Goal: Information Seeking & Learning: Learn about a topic

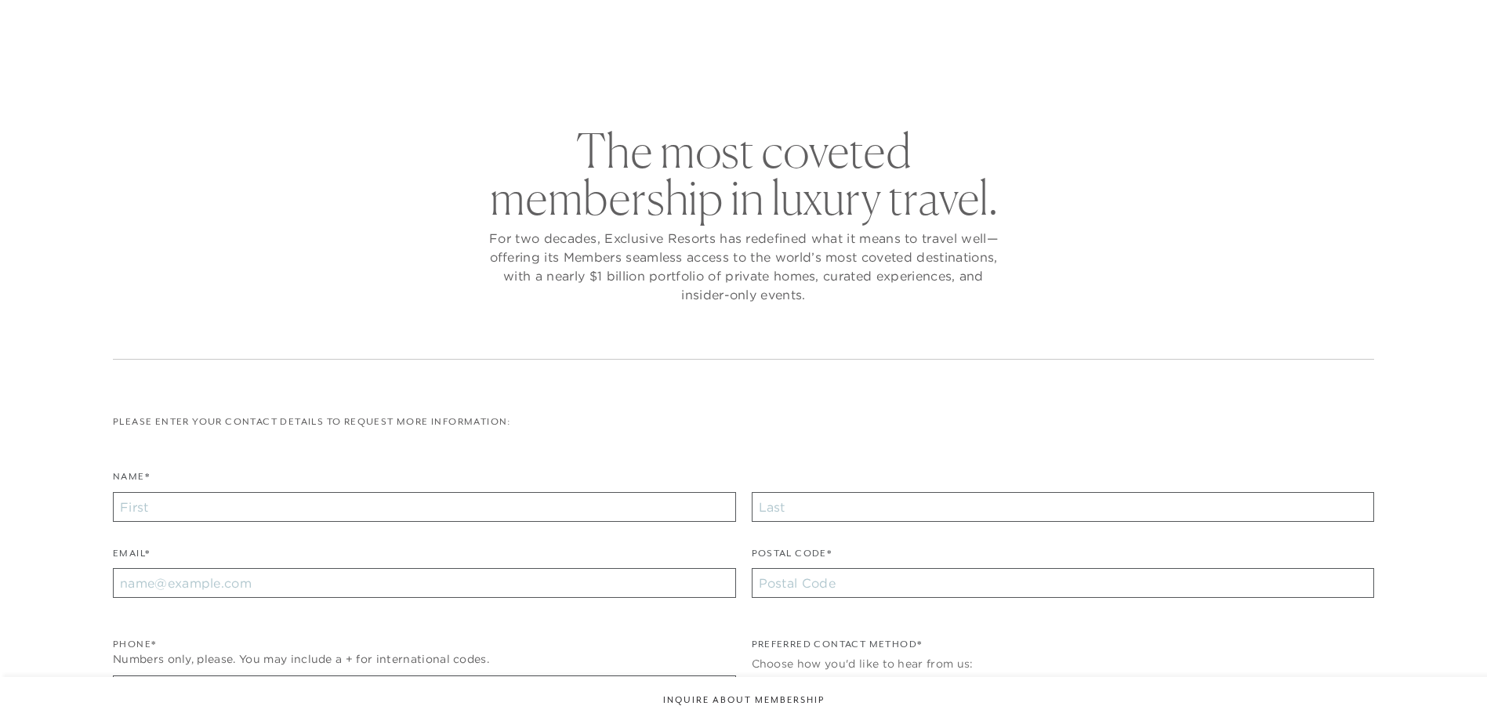
checkbox input "false"
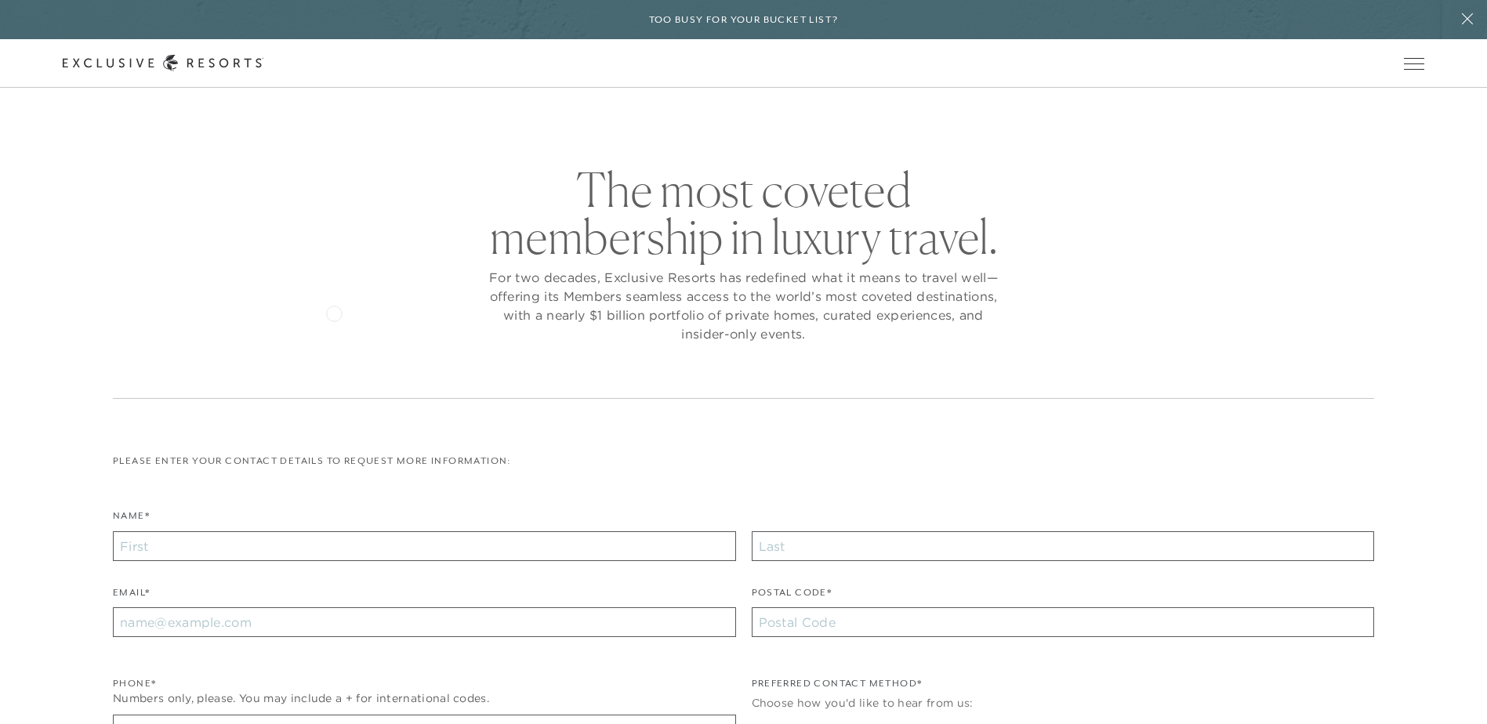
scroll to position [235, 0]
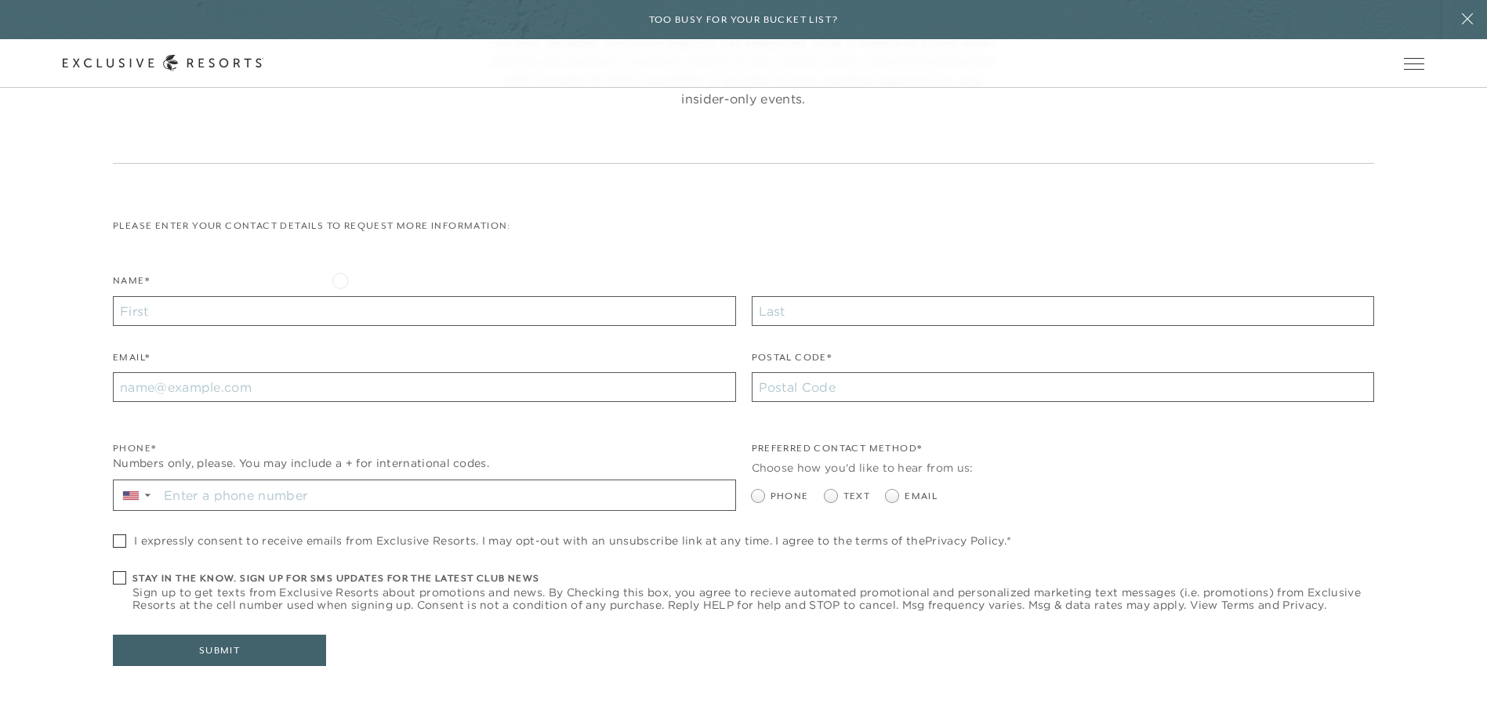
click at [340, 279] on div "Name*" at bounding box center [424, 299] width 623 height 53
drag, startPoint x: 343, startPoint y: 310, endPoint x: 471, endPoint y: 386, distance: 149.0
click at [343, 310] on input "Name*" at bounding box center [424, 311] width 623 height 30
type input "[PERSON_NAME]"
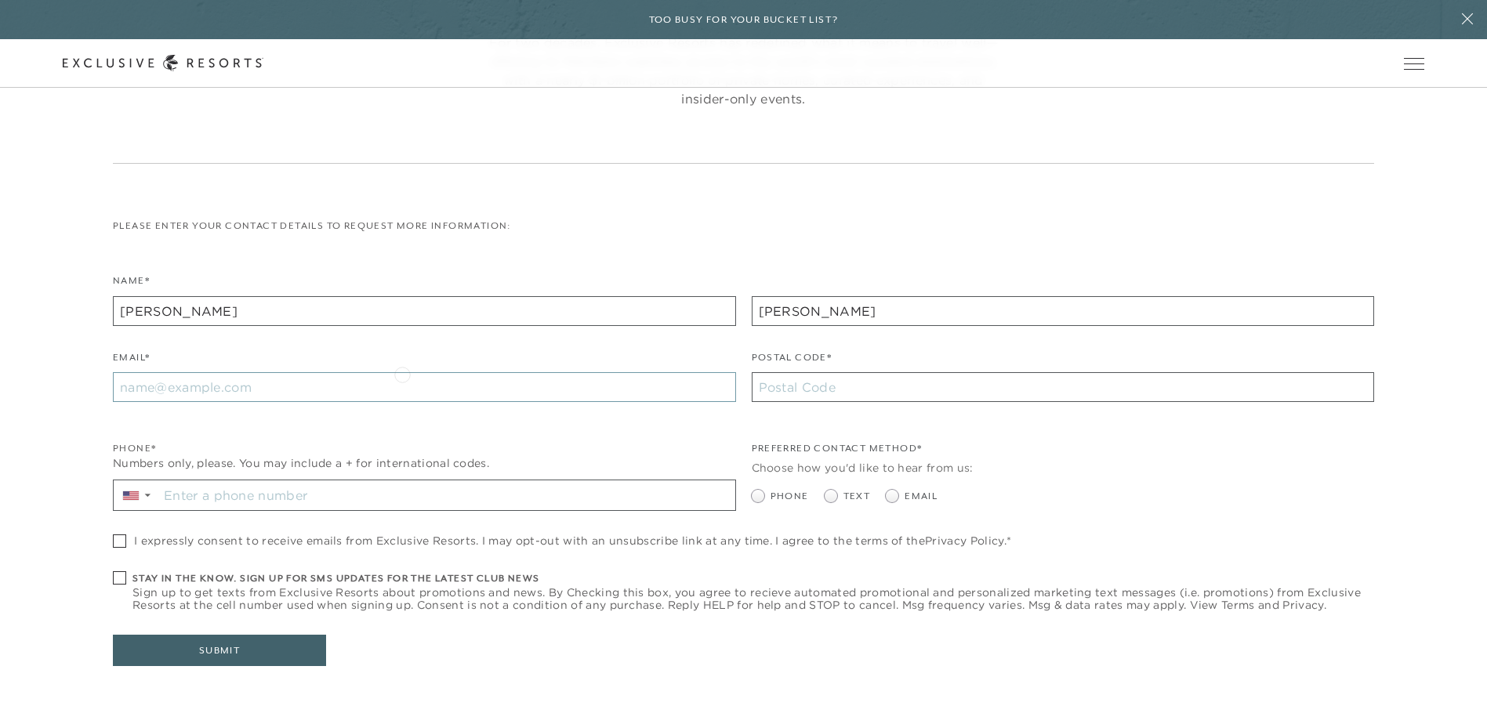
type input "[PERSON_NAME][EMAIL_ADDRESS][PERSON_NAME][DOMAIN_NAME]"
type input "98926"
type input "[PHONE_NUMBER]"
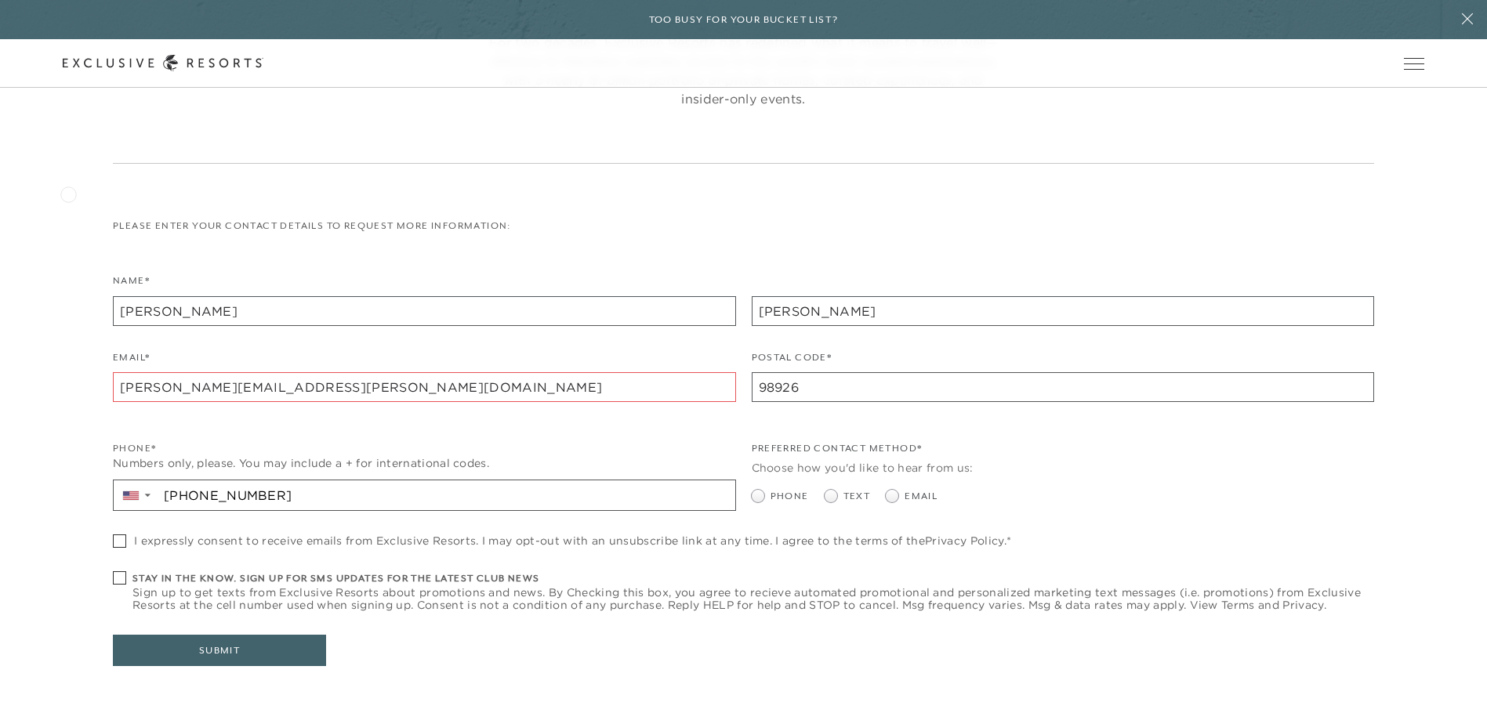
click at [71, 191] on div "The most coveted membership in luxury travel. For two decades, Exclusive Resort…" at bounding box center [743, 326] width 1386 height 790
click at [0, 0] on link "Get Started" at bounding box center [0, 0] width 0 height 0
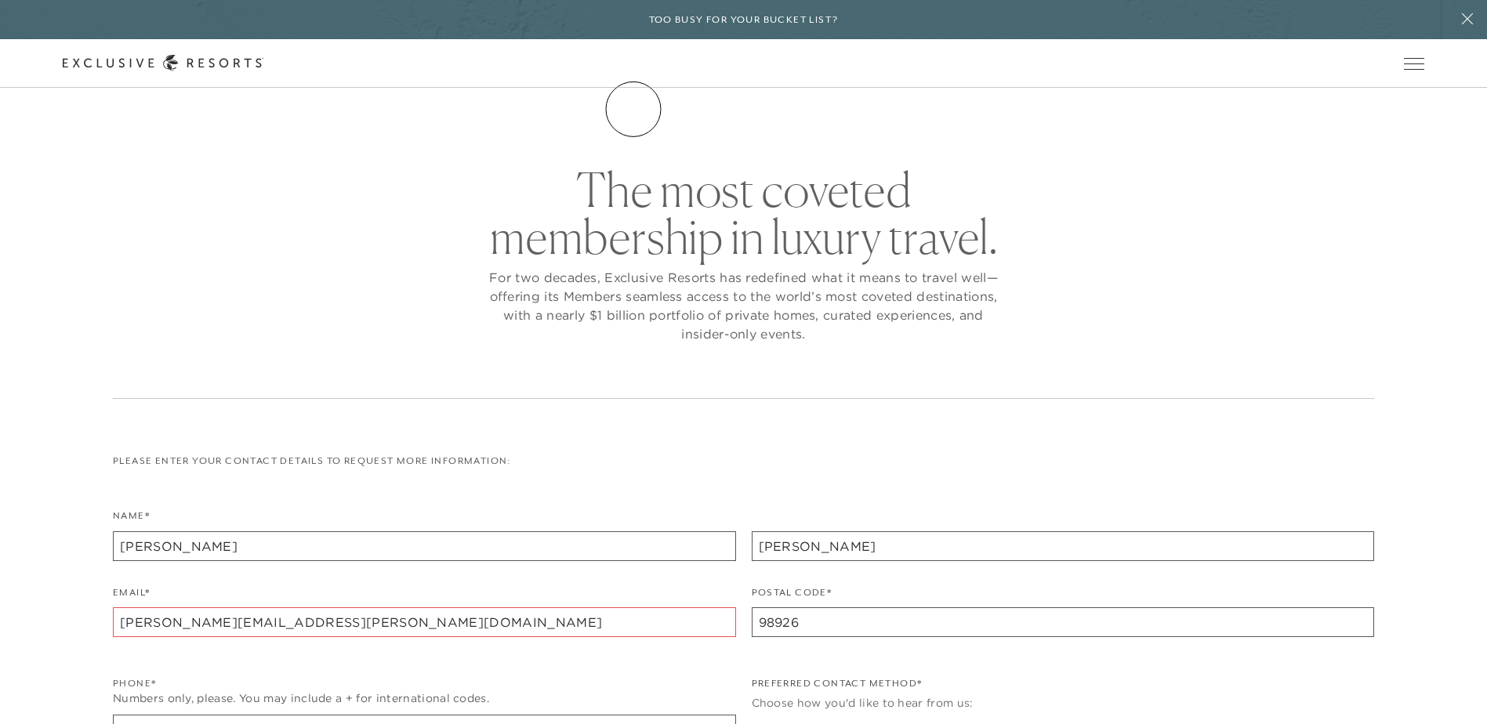
click at [0, 0] on link "The Collection" at bounding box center [0, 0] width 0 height 0
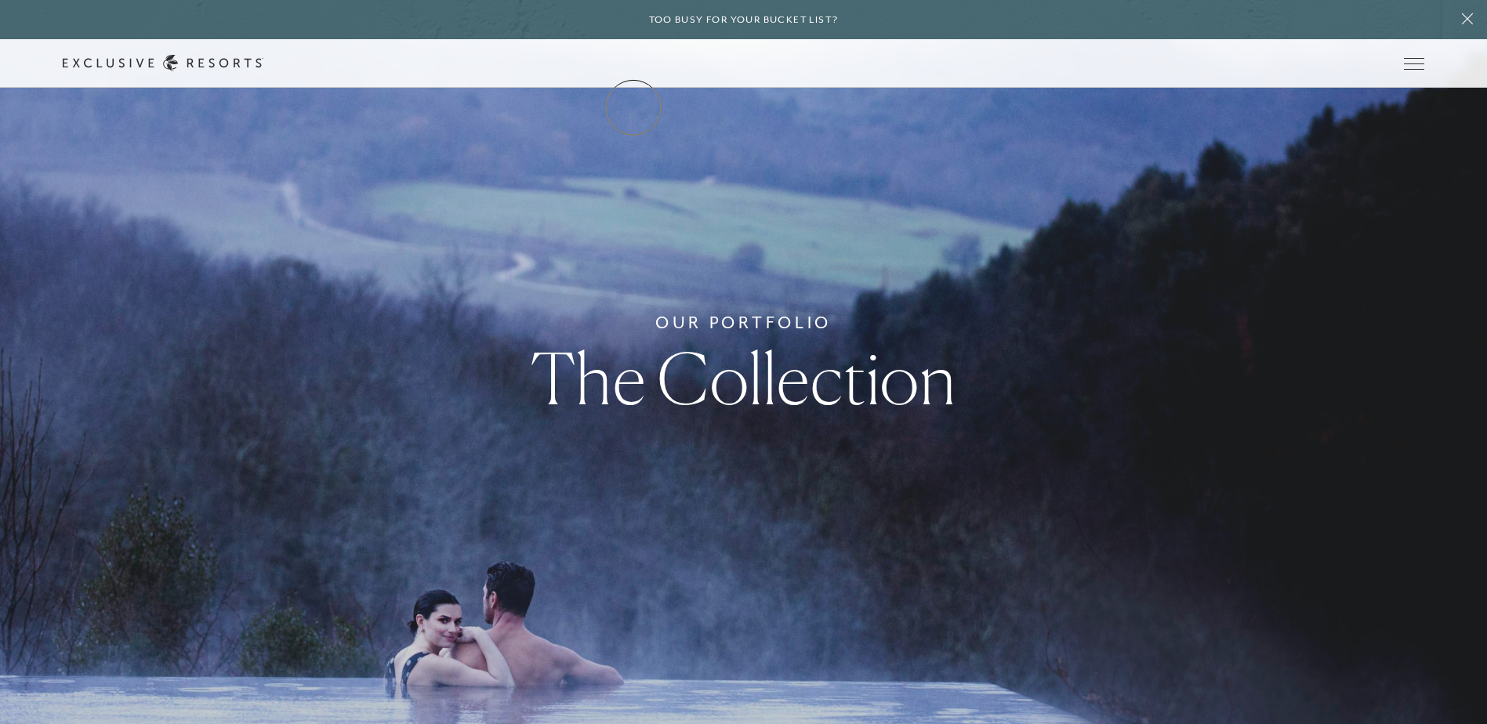
click at [0, 0] on link "The Collection" at bounding box center [0, 0] width 0 height 0
click at [0, 0] on link "Residence Collection" at bounding box center [0, 0] width 0 height 0
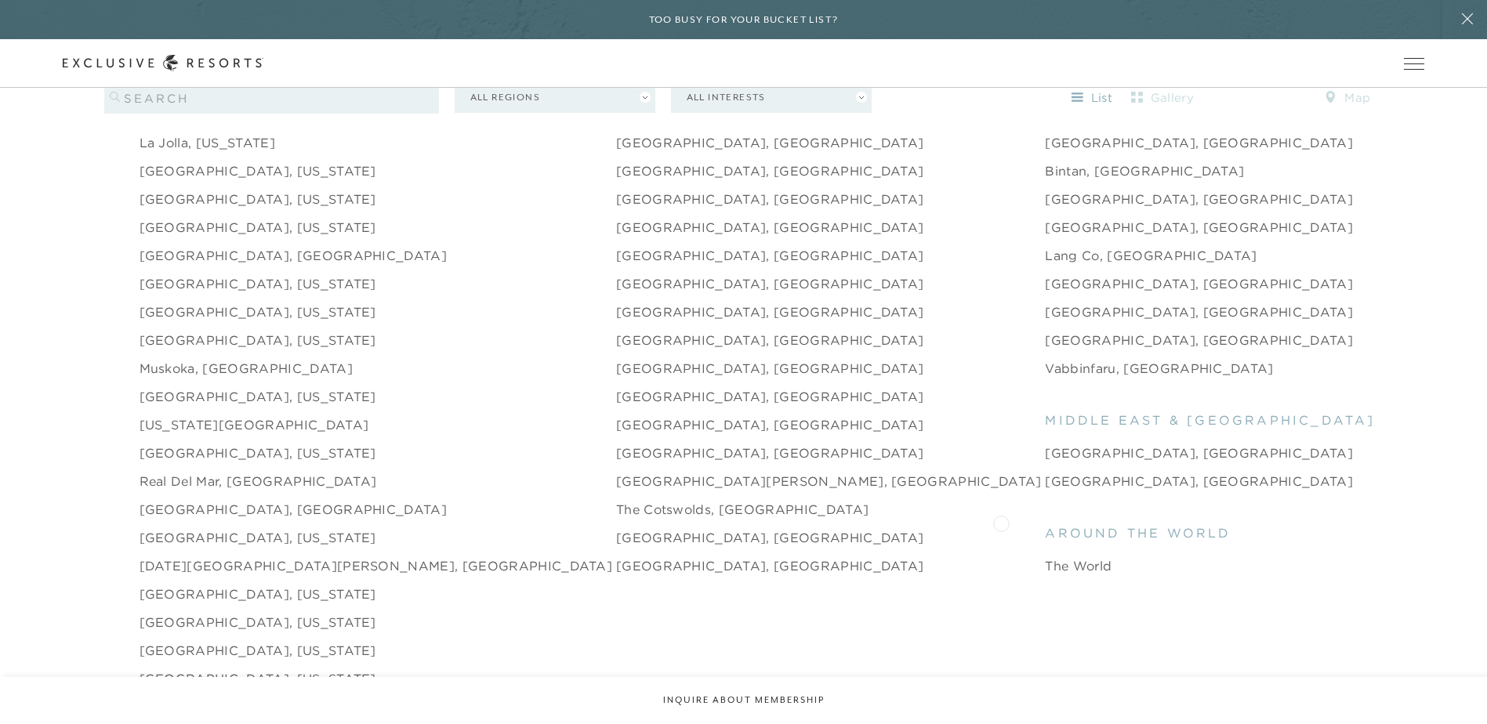
scroll to position [2215, 0]
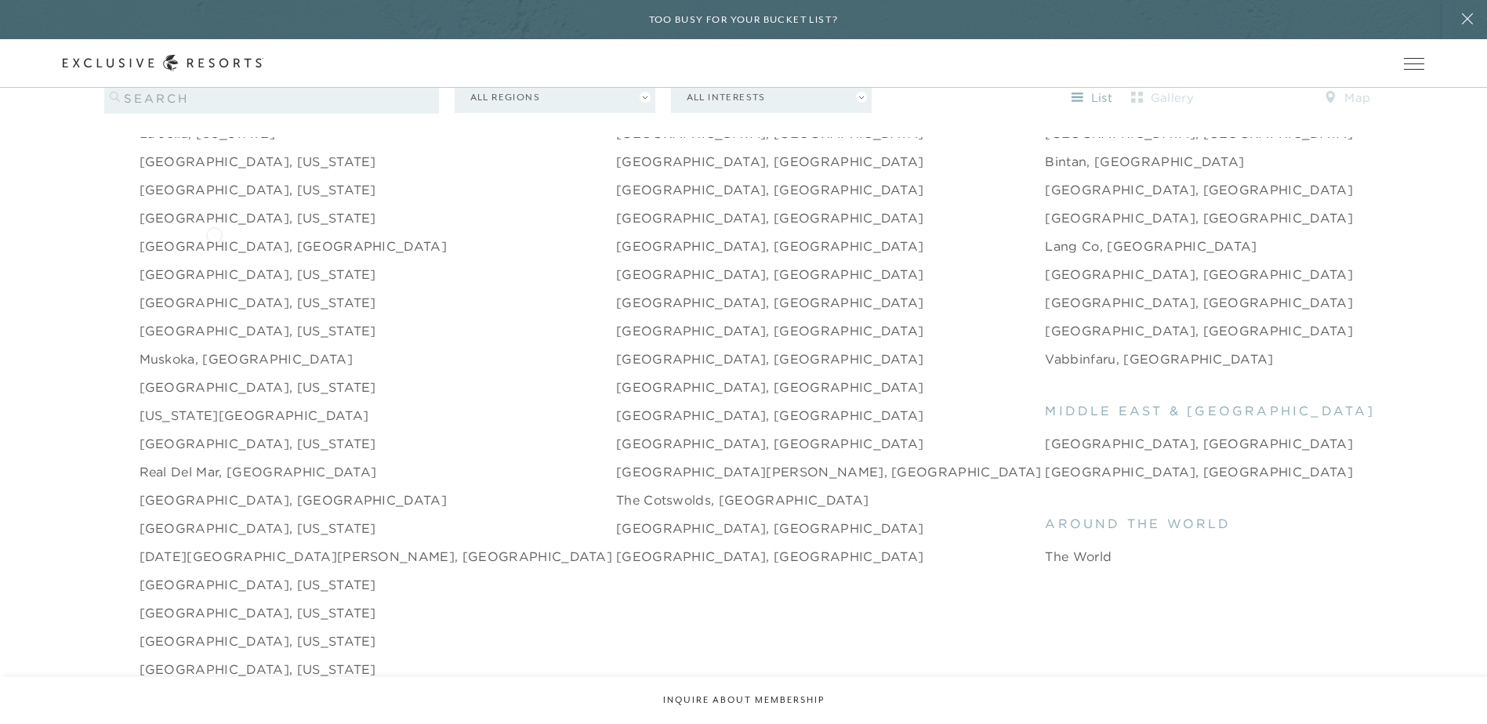
click at [214, 237] on link "[GEOGRAPHIC_DATA], [GEOGRAPHIC_DATA]" at bounding box center [294, 246] width 308 height 19
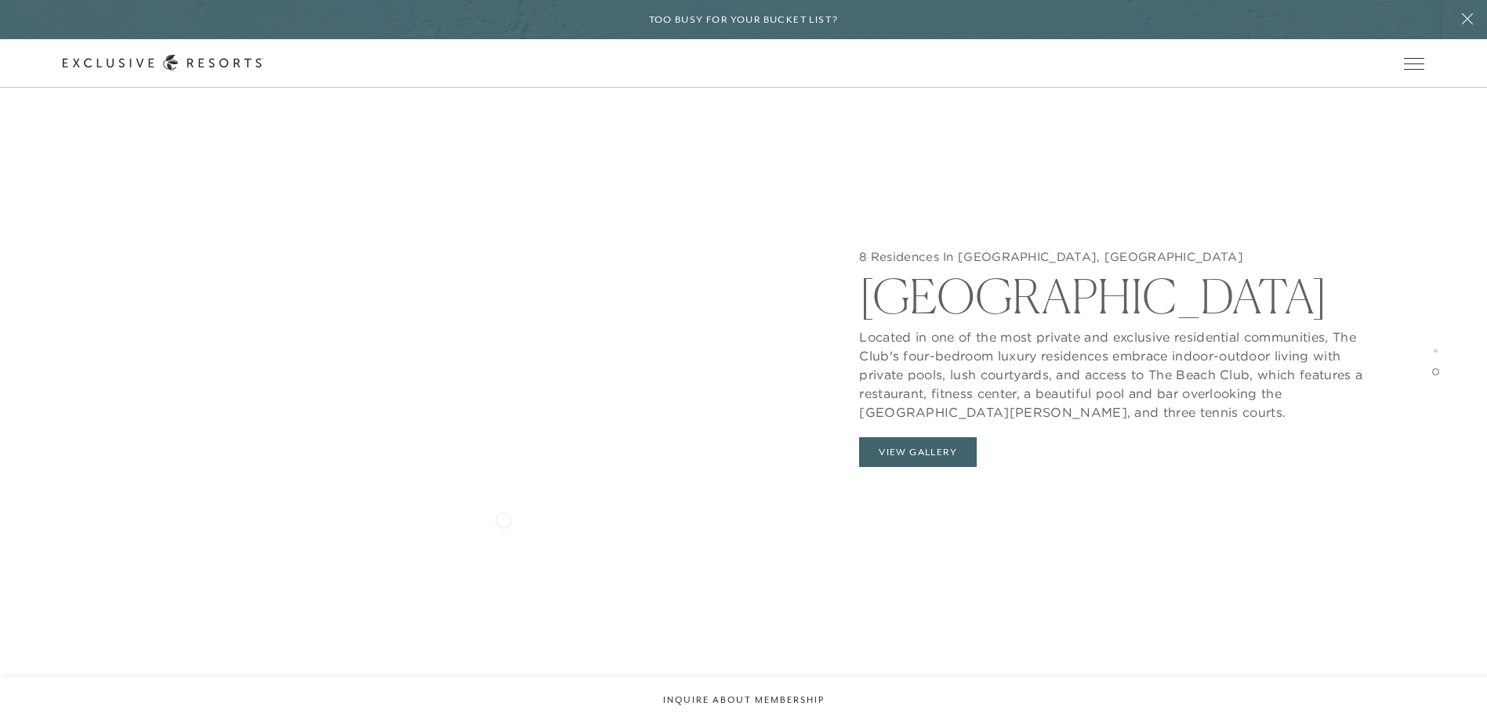
scroll to position [3254, 0]
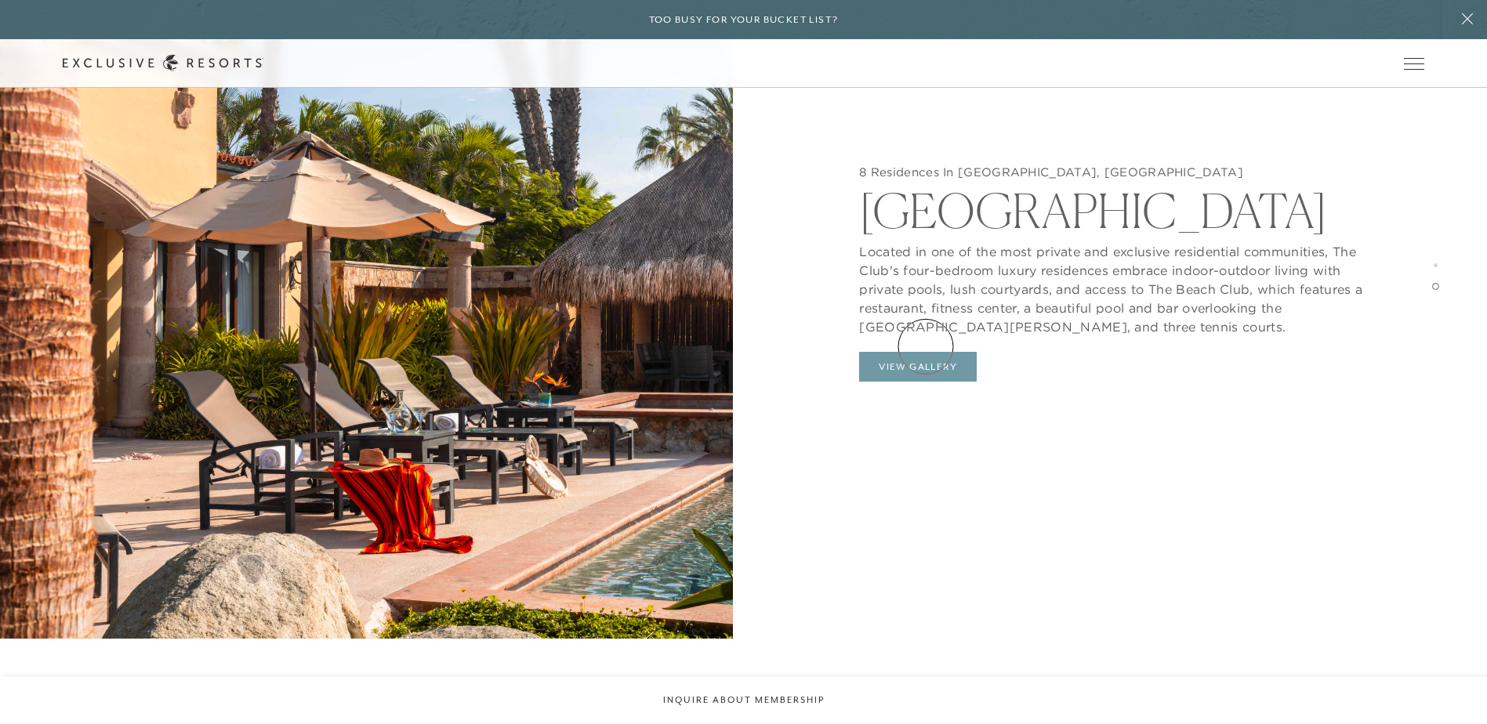
click at [925, 352] on button "View Gallery" at bounding box center [918, 367] width 118 height 30
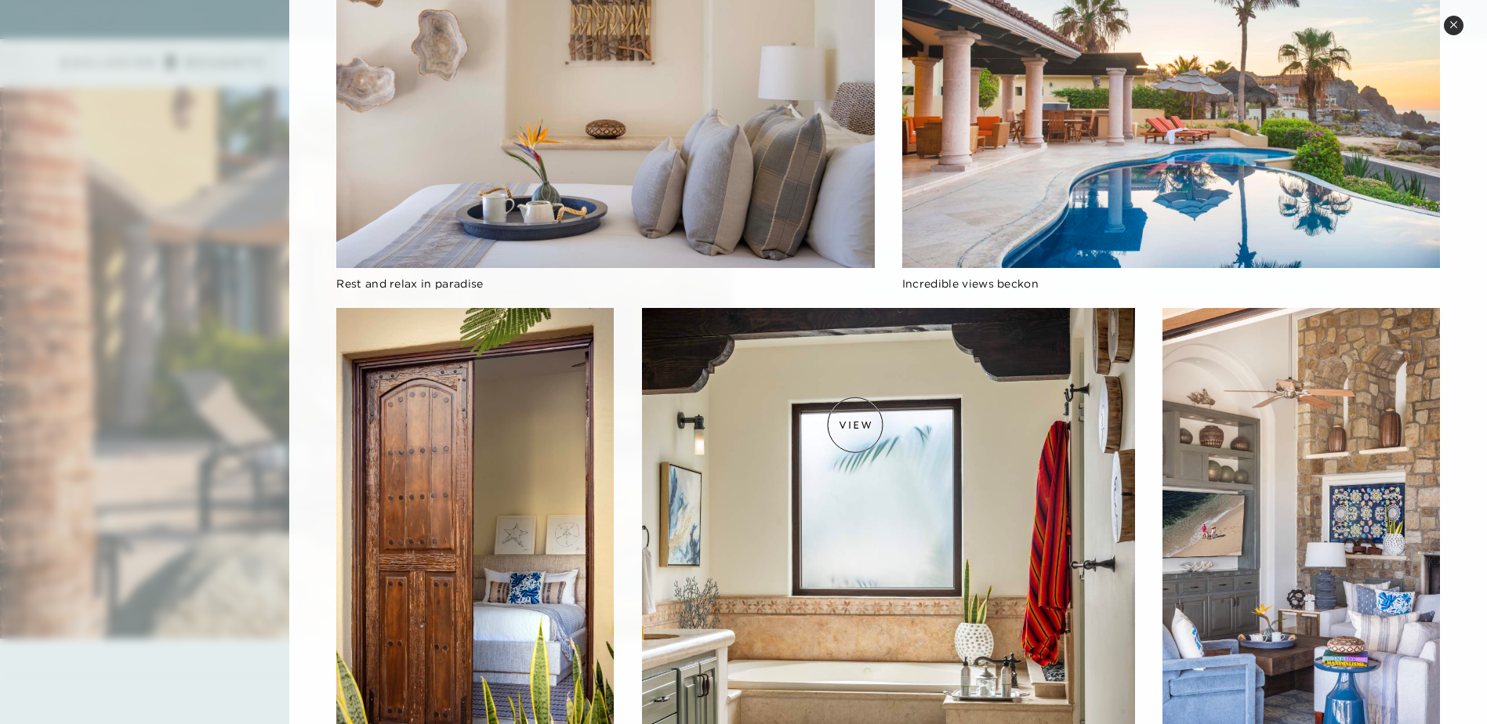
scroll to position [2144, 0]
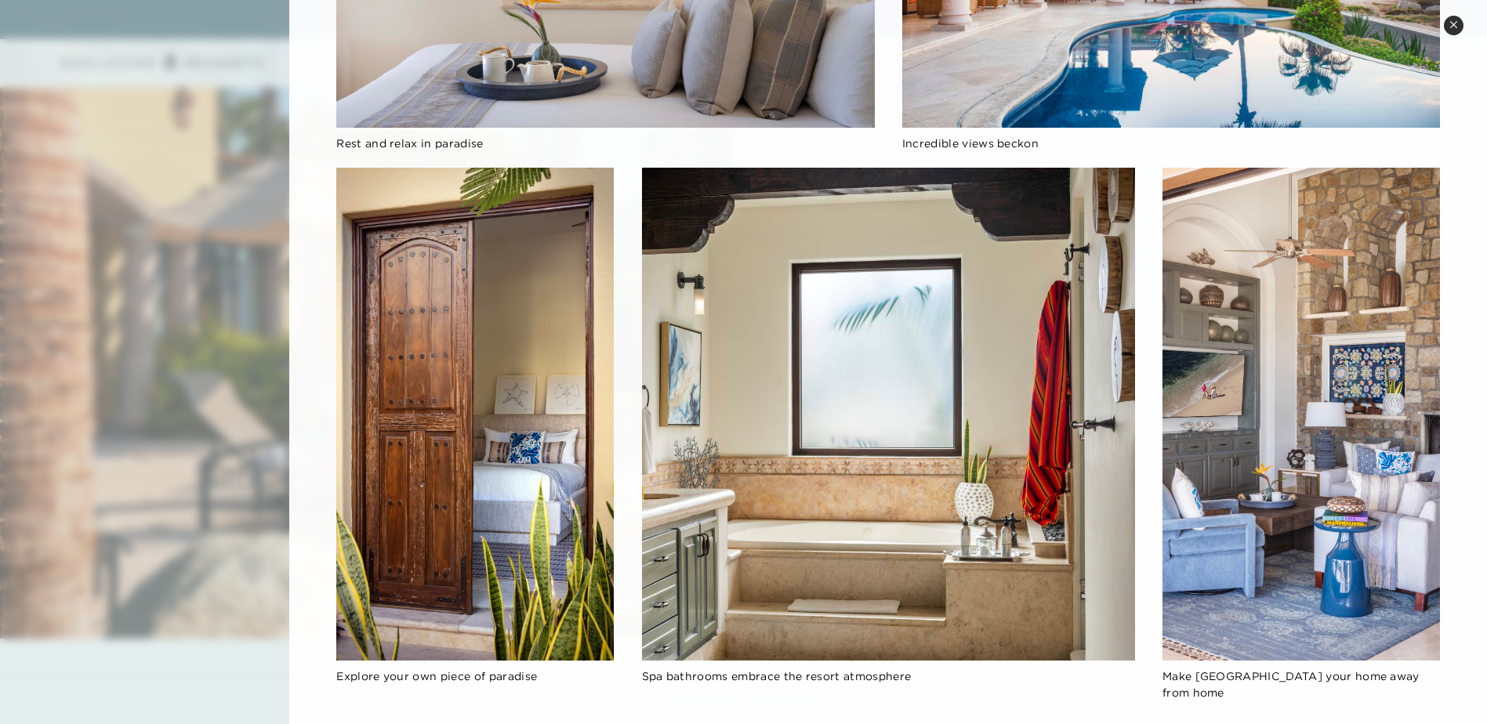
click at [241, 482] on div at bounding box center [743, 362] width 1487 height 724
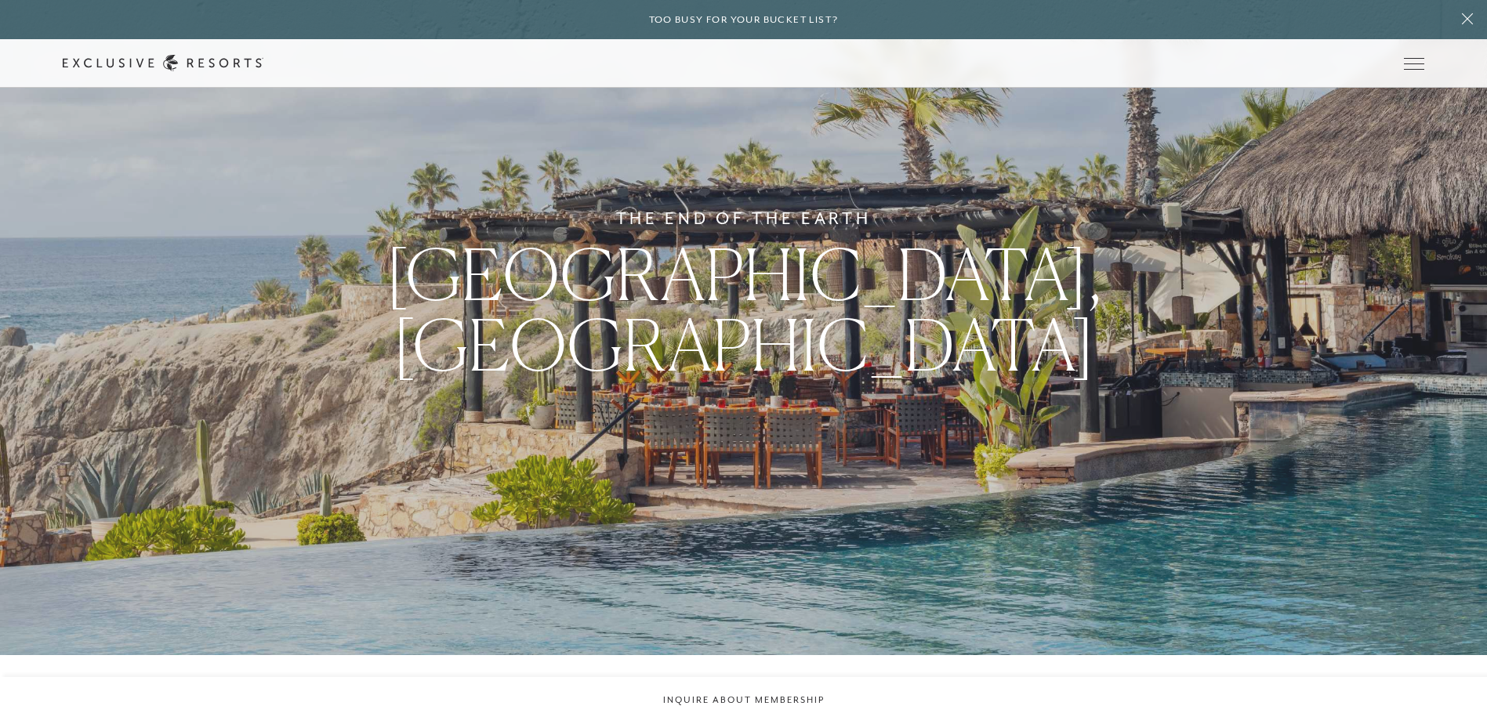
scroll to position [39, 0]
